Goal: Task Accomplishment & Management: Manage account settings

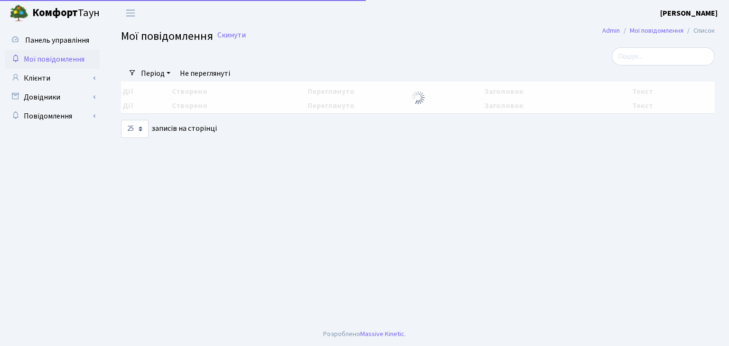
select select "25"
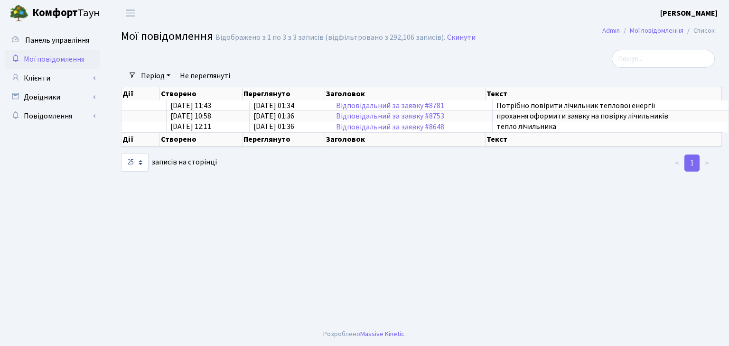
click at [67, 63] on span "Мої повідомлення" at bounding box center [54, 59] width 61 height 10
select select "25"
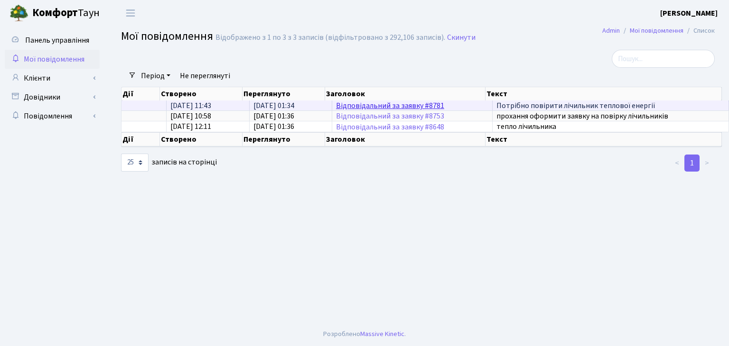
click at [343, 107] on link "Відповідальний за заявку #8781" at bounding box center [390, 106] width 108 height 10
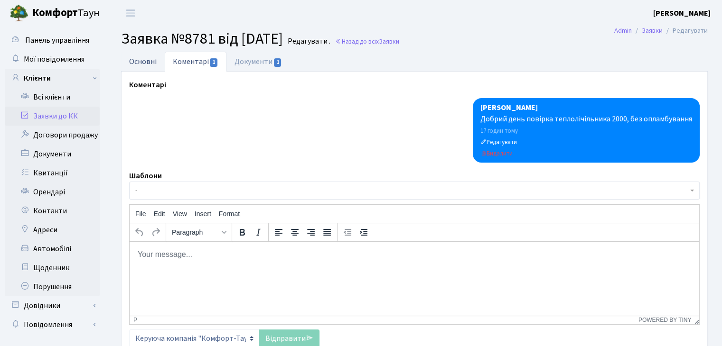
click at [141, 56] on link "Основні" at bounding box center [143, 61] width 44 height 19
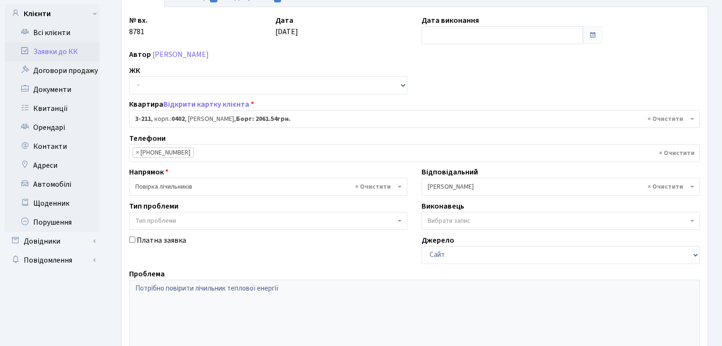
scroll to position [71, 0]
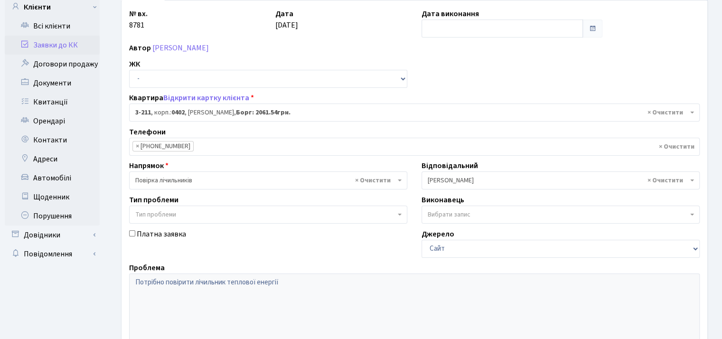
click at [449, 217] on span "Вибрати запис" at bounding box center [448, 214] width 43 height 9
type input "л"
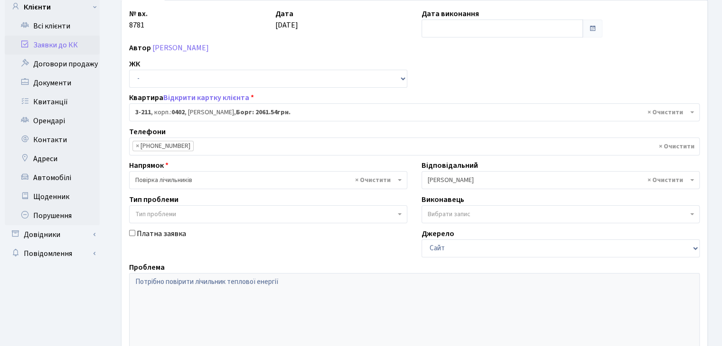
click at [320, 254] on div "Платна заявка" at bounding box center [268, 242] width 292 height 29
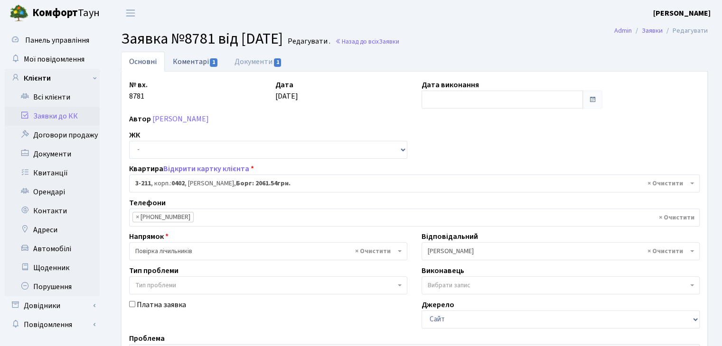
click at [203, 65] on link "Коментарі 1" at bounding box center [196, 61] width 62 height 19
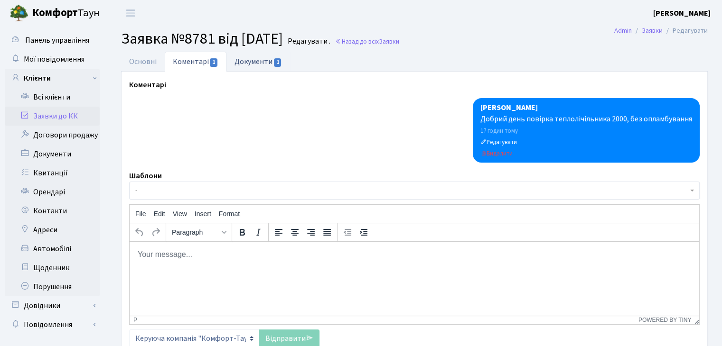
click at [262, 60] on link "Документи 1" at bounding box center [258, 61] width 64 height 19
select select "25"
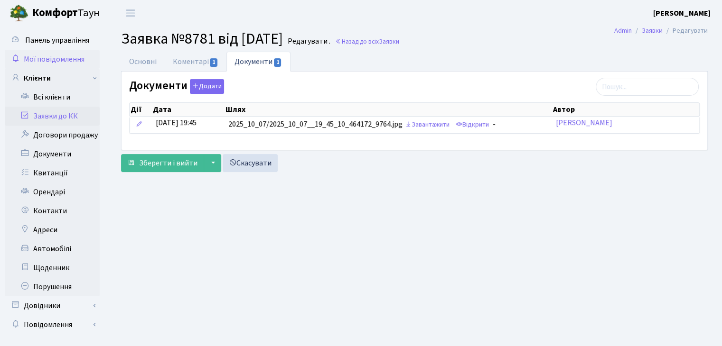
click at [65, 65] on link "Мої повідомлення" at bounding box center [52, 59] width 95 height 19
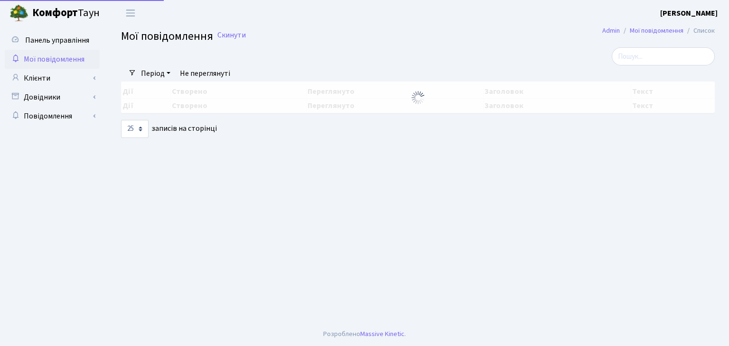
select select "25"
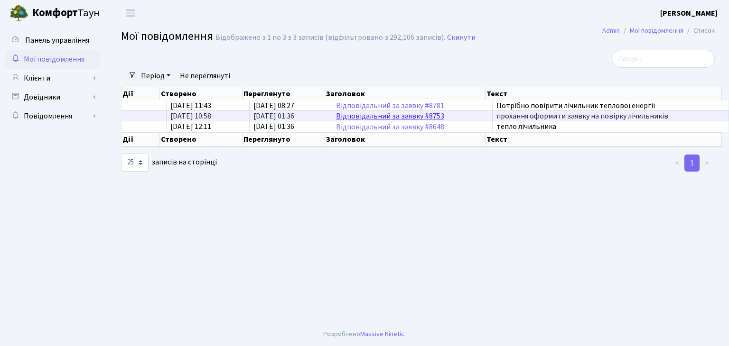
click at [357, 115] on link "Відповідальний за заявку #8753" at bounding box center [390, 116] width 108 height 10
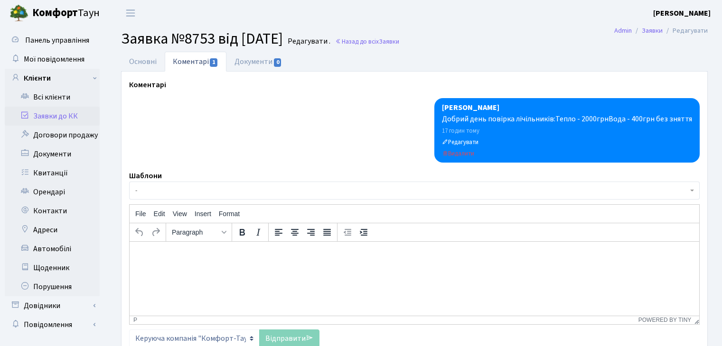
select select "2317"
click at [150, 61] on link "Основні" at bounding box center [143, 61] width 44 height 19
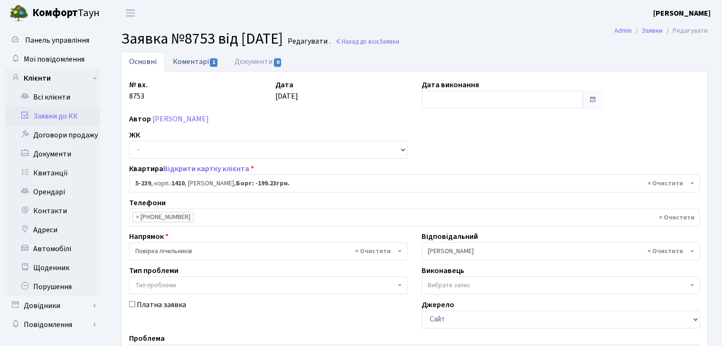
click at [197, 67] on link "Коментарі 1" at bounding box center [196, 61] width 62 height 19
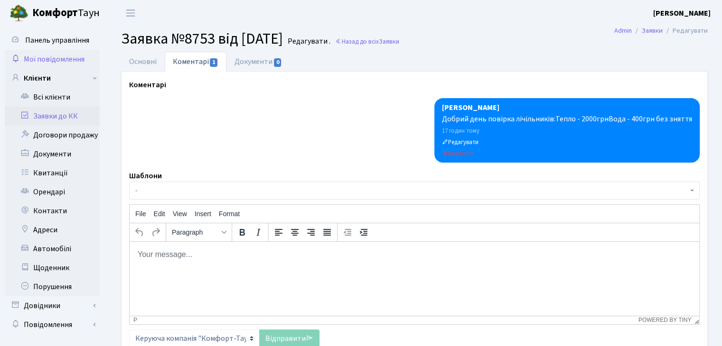
click at [34, 54] on span "Мої повідомлення" at bounding box center [54, 59] width 61 height 10
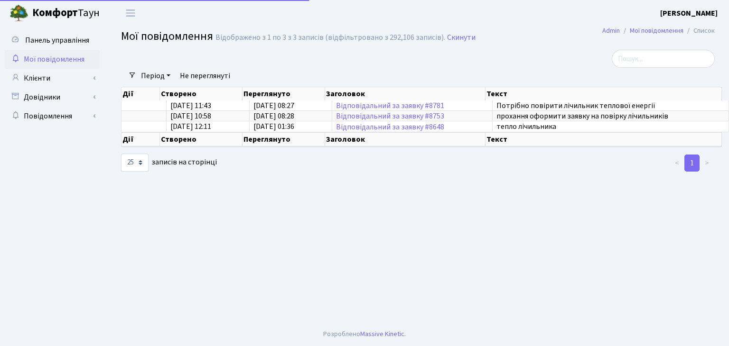
select select "25"
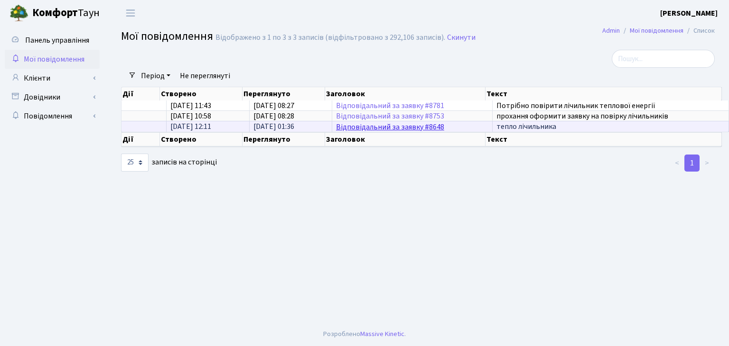
click at [389, 127] on link "Відповідальний за заявку #8648" at bounding box center [390, 127] width 108 height 10
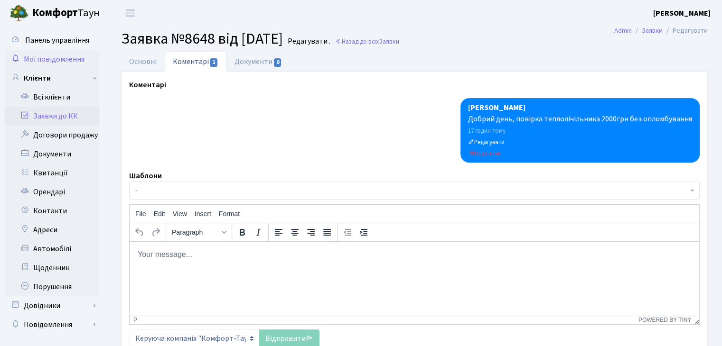
click at [49, 63] on span "Мої повідомлення" at bounding box center [54, 59] width 61 height 10
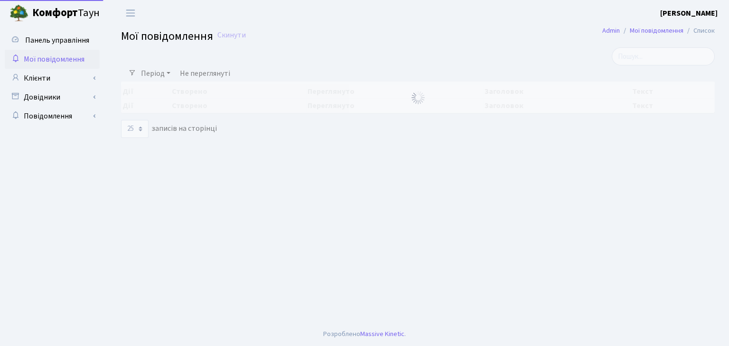
select select "25"
